Goal: Task Accomplishment & Management: Complete application form

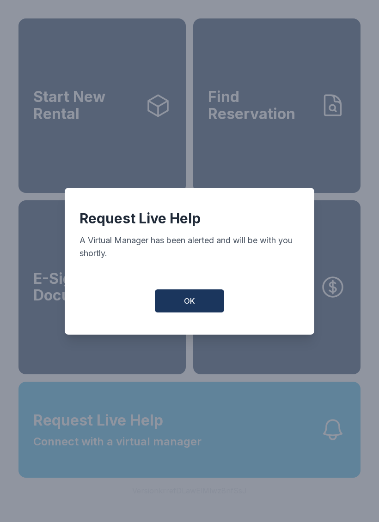
click at [177, 295] on button "OK" at bounding box center [189, 300] width 69 height 23
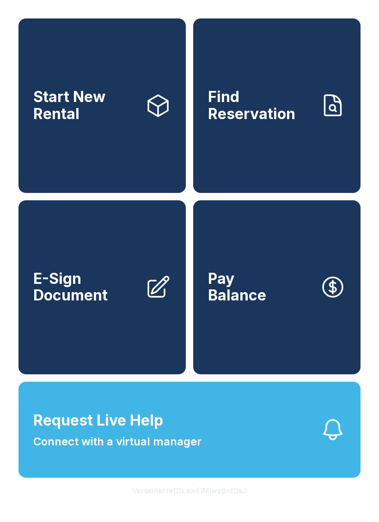
click at [175, 294] on link "E-Sign Document" at bounding box center [101, 287] width 167 height 175
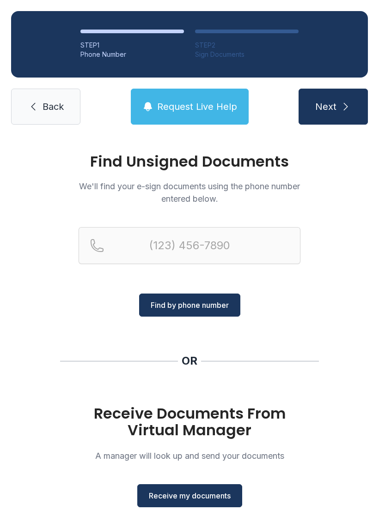
click at [189, 79] on div "STEP 1 Phone Number STEP 2 Sign Documents Back Request Live Help Next" at bounding box center [189, 68] width 379 height 136
click at [190, 119] on button "Request Live Help" at bounding box center [190, 107] width 118 height 36
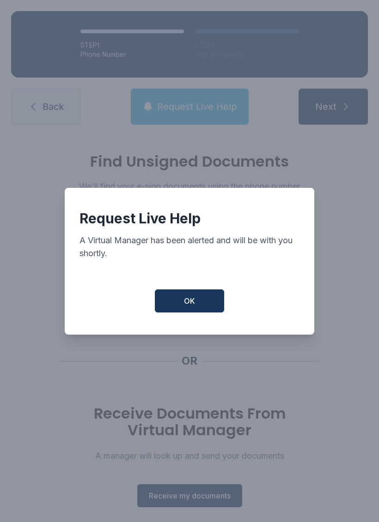
click at [181, 313] on button "OK" at bounding box center [189, 300] width 69 height 23
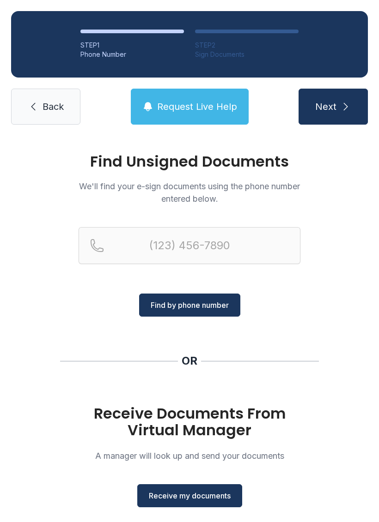
click at [186, 298] on button "Find by phone number" at bounding box center [189, 305] width 101 height 23
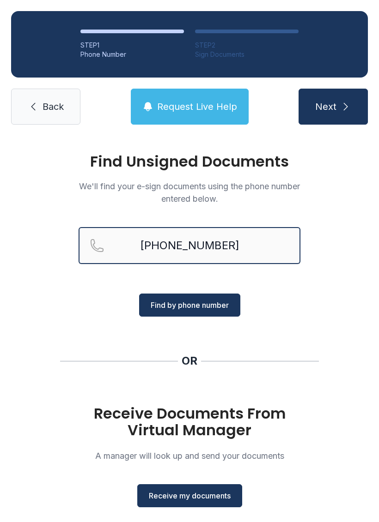
type input "[PHONE_NUMBER]"
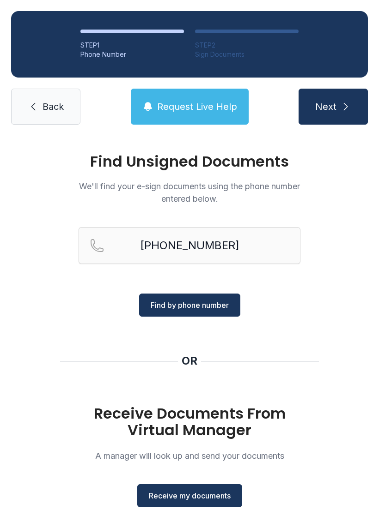
click at [169, 307] on span "Find by phone number" at bounding box center [190, 305] width 78 height 11
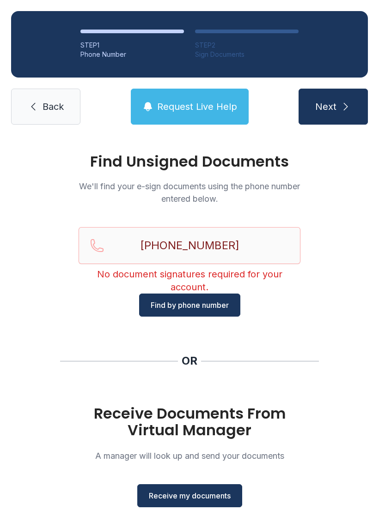
click at [326, 102] on span "Next" at bounding box center [325, 106] width 21 height 13
click at [181, 105] on span "Request Live Help" at bounding box center [197, 106] width 80 height 13
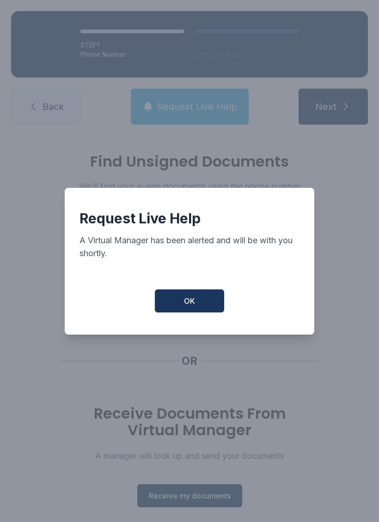
click at [187, 307] on span "OK" at bounding box center [189, 300] width 11 height 11
